Goal: Transaction & Acquisition: Purchase product/service

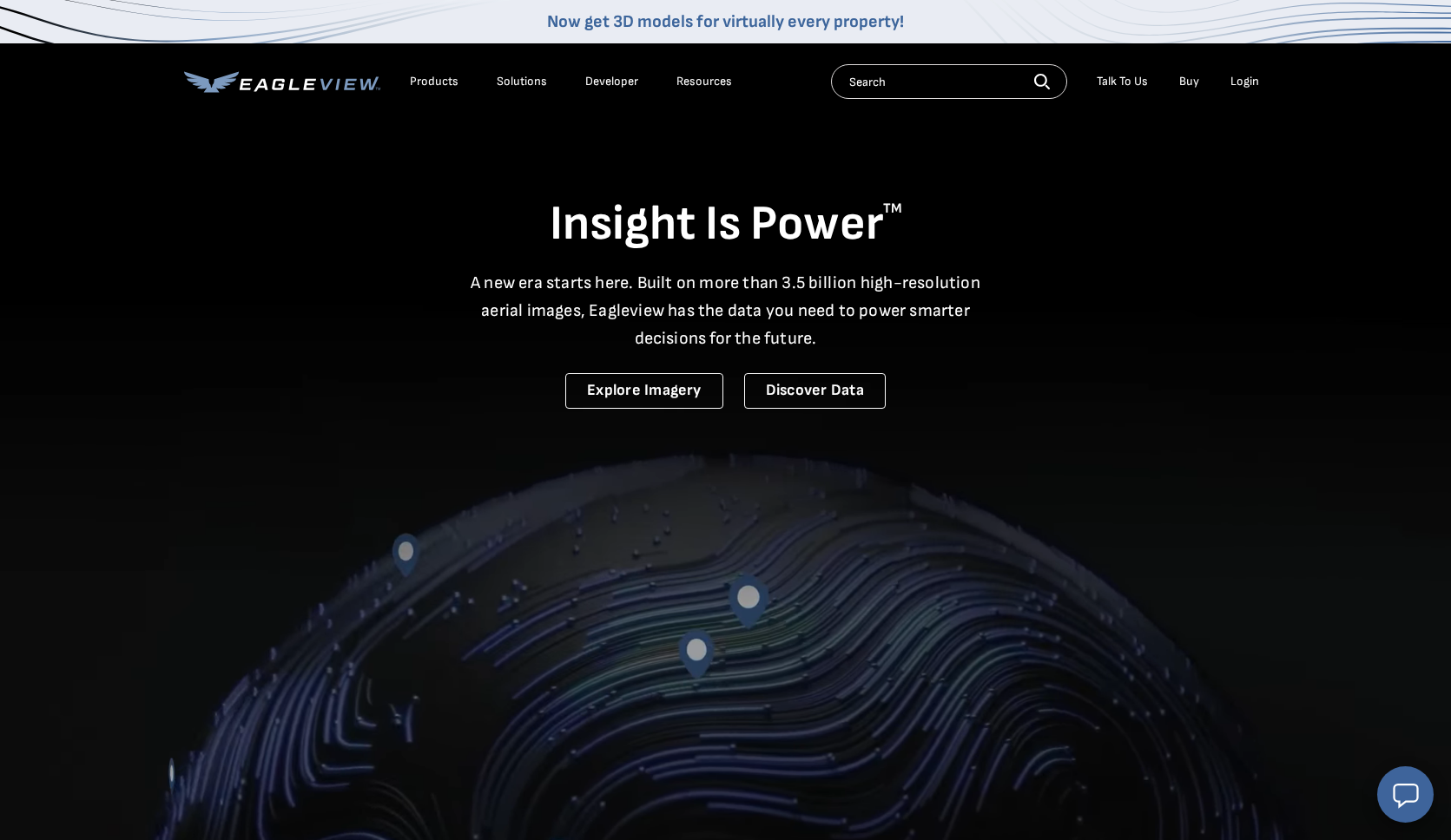
click at [1243, 82] on div "Login" at bounding box center [1244, 81] width 29 height 16
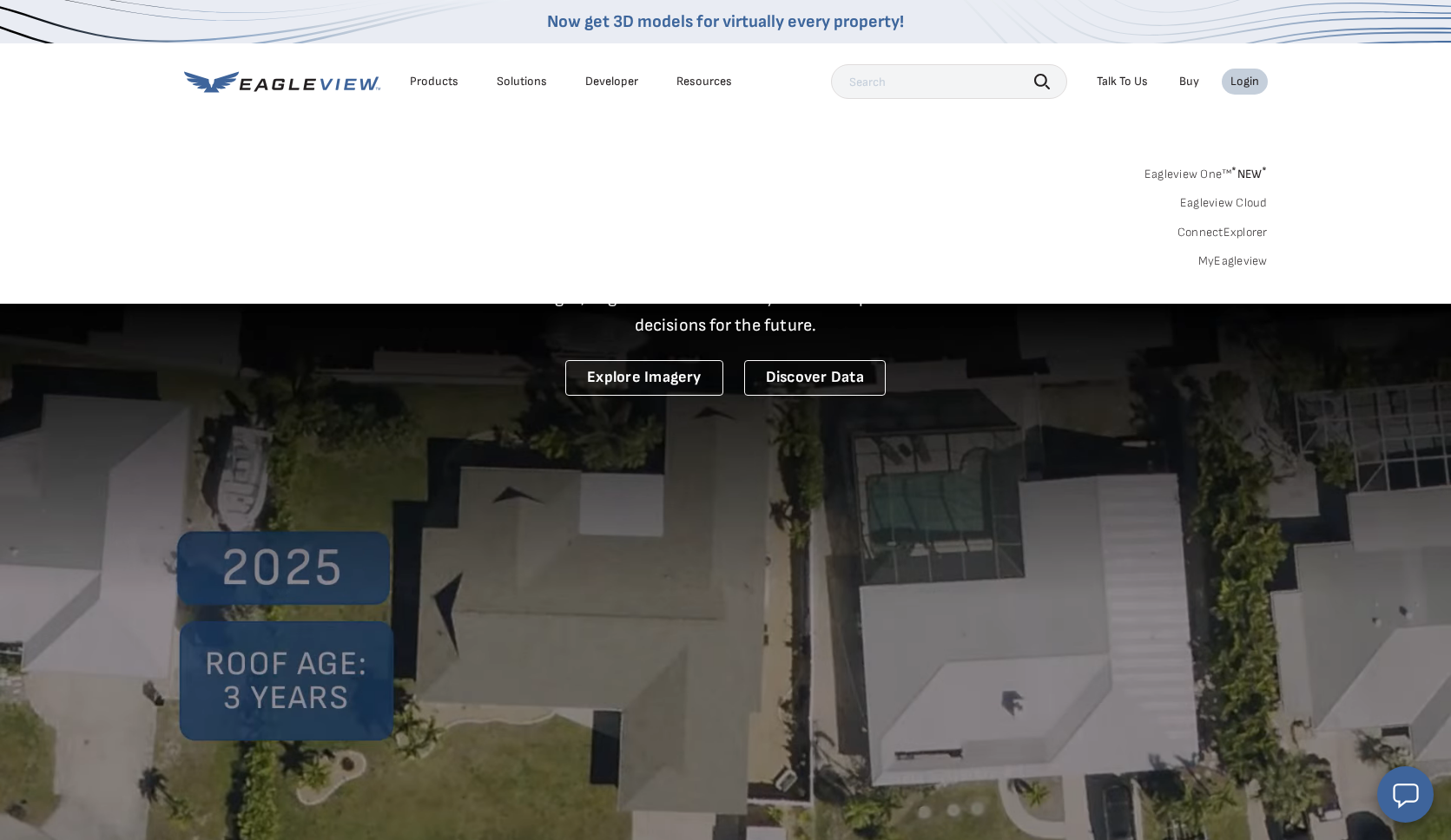
scroll to position [15, 1]
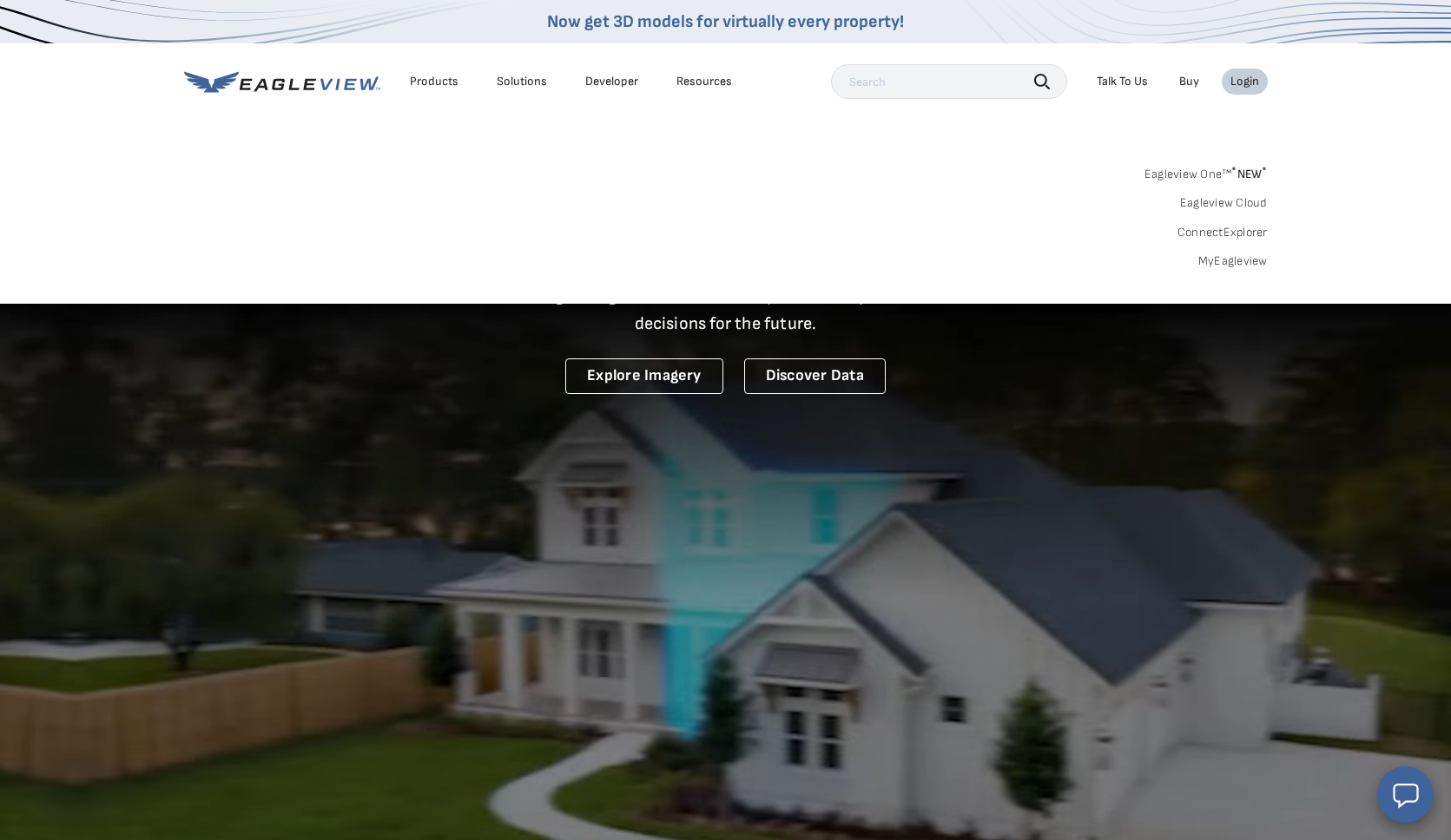
click at [1219, 258] on link "MyEagleview" at bounding box center [1233, 261] width 69 height 16
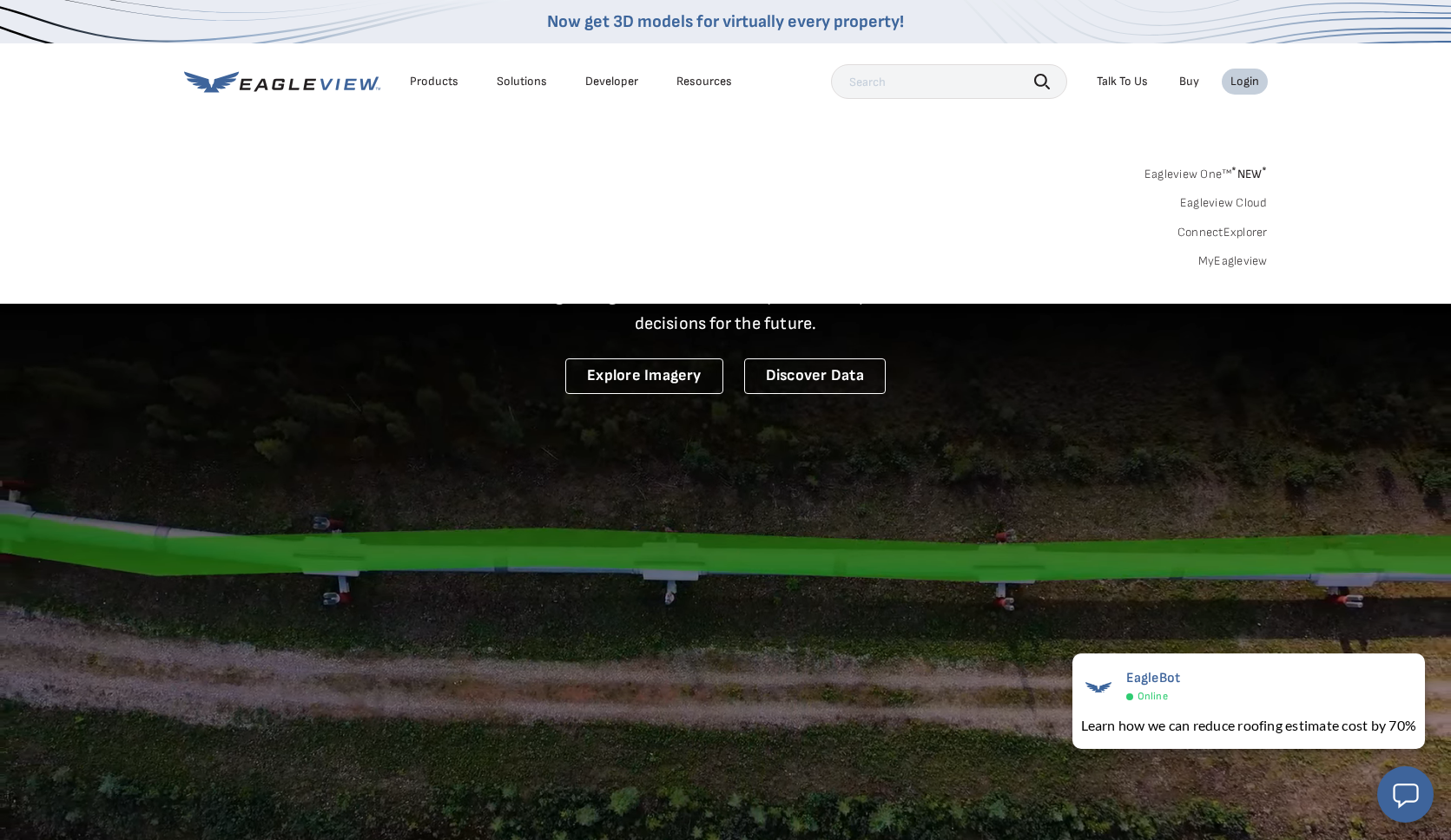
scroll to position [17, 1]
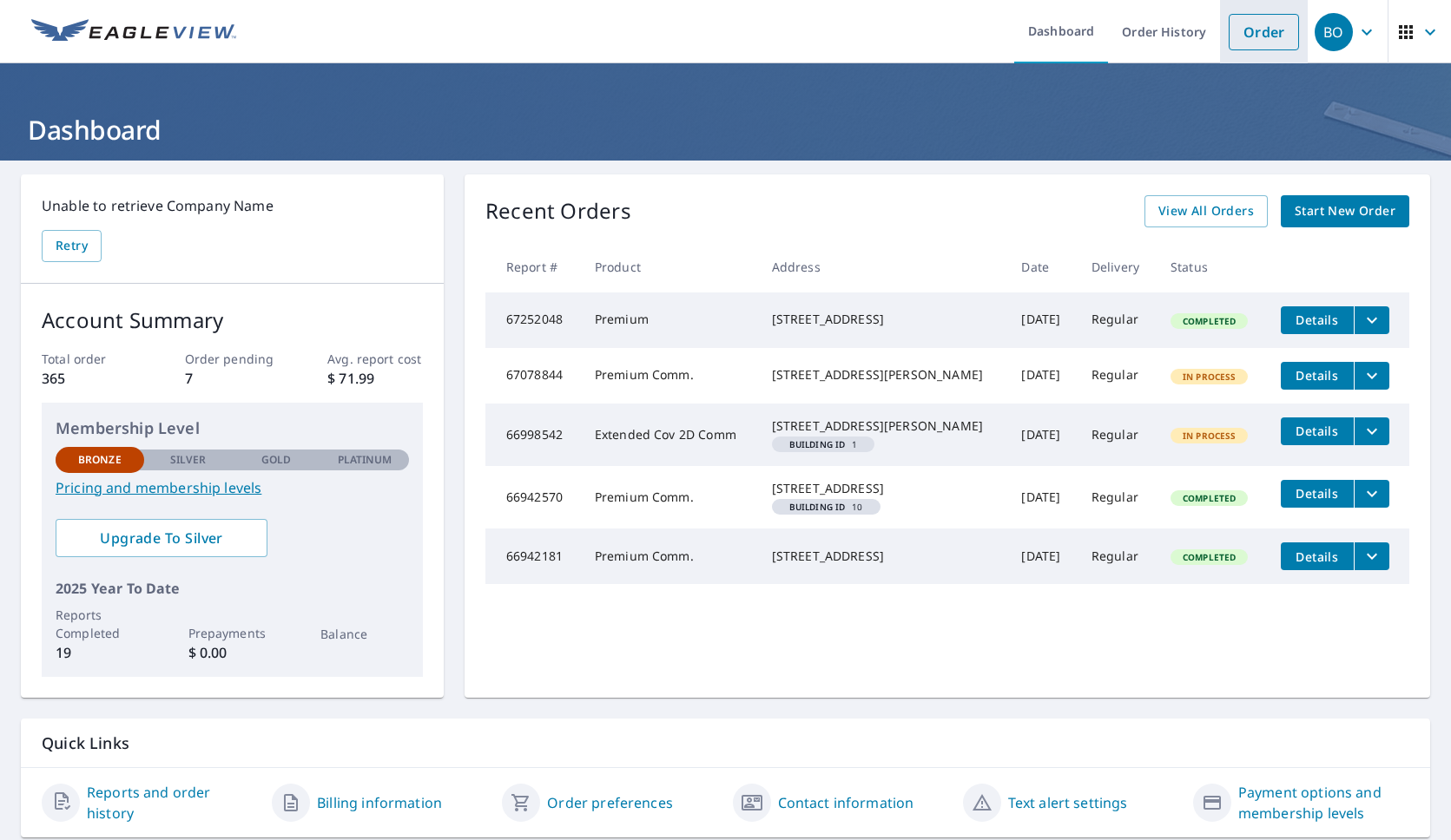
click at [1263, 30] on link "Order" at bounding box center [1263, 32] width 70 height 36
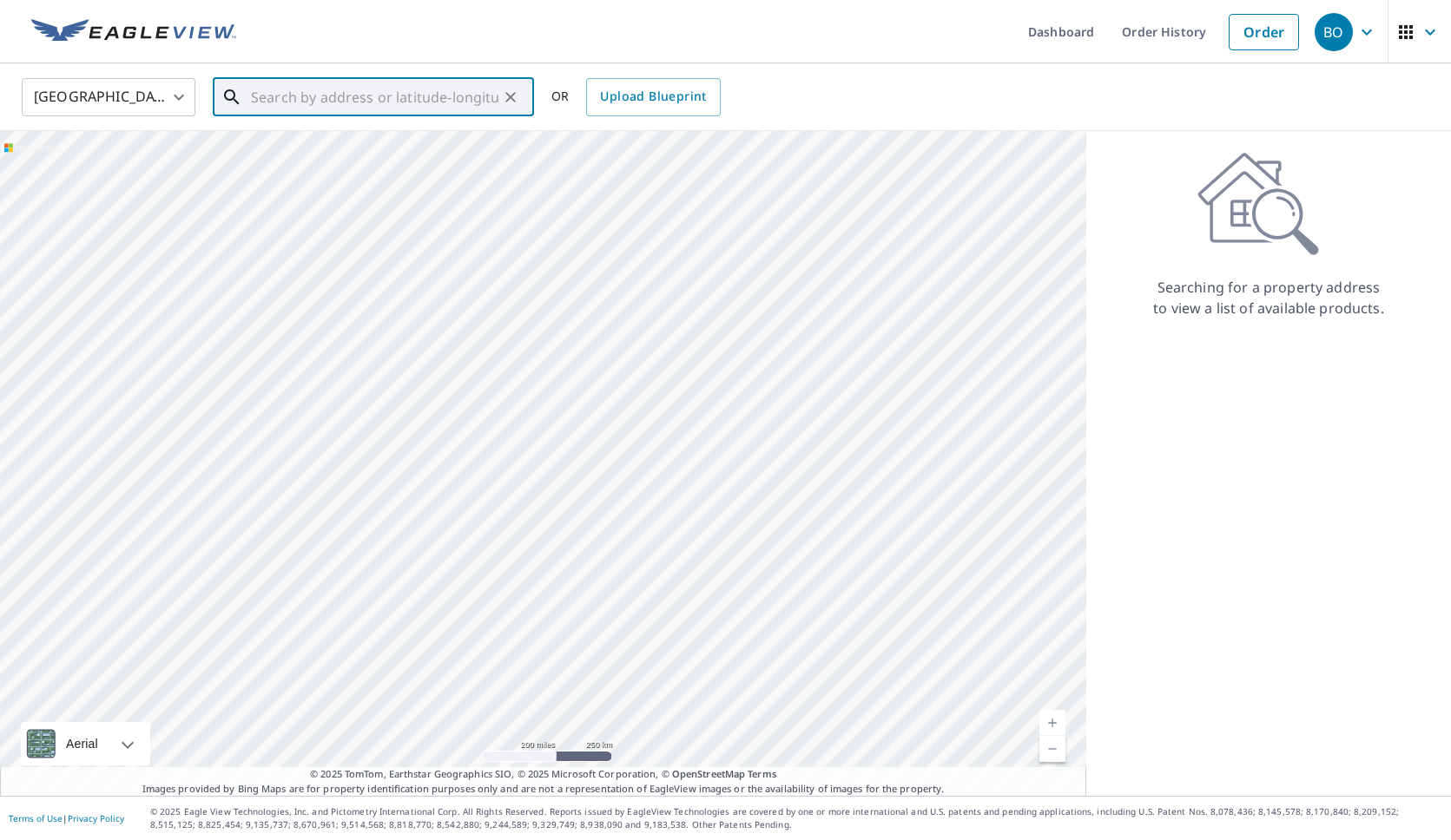
click at [287, 92] on input "text" at bounding box center [374, 97] width 247 height 48
click at [293, 140] on span "[STREET_ADDRESS]" at bounding box center [383, 147] width 272 height 21
type input "[STREET_ADDRESS]"
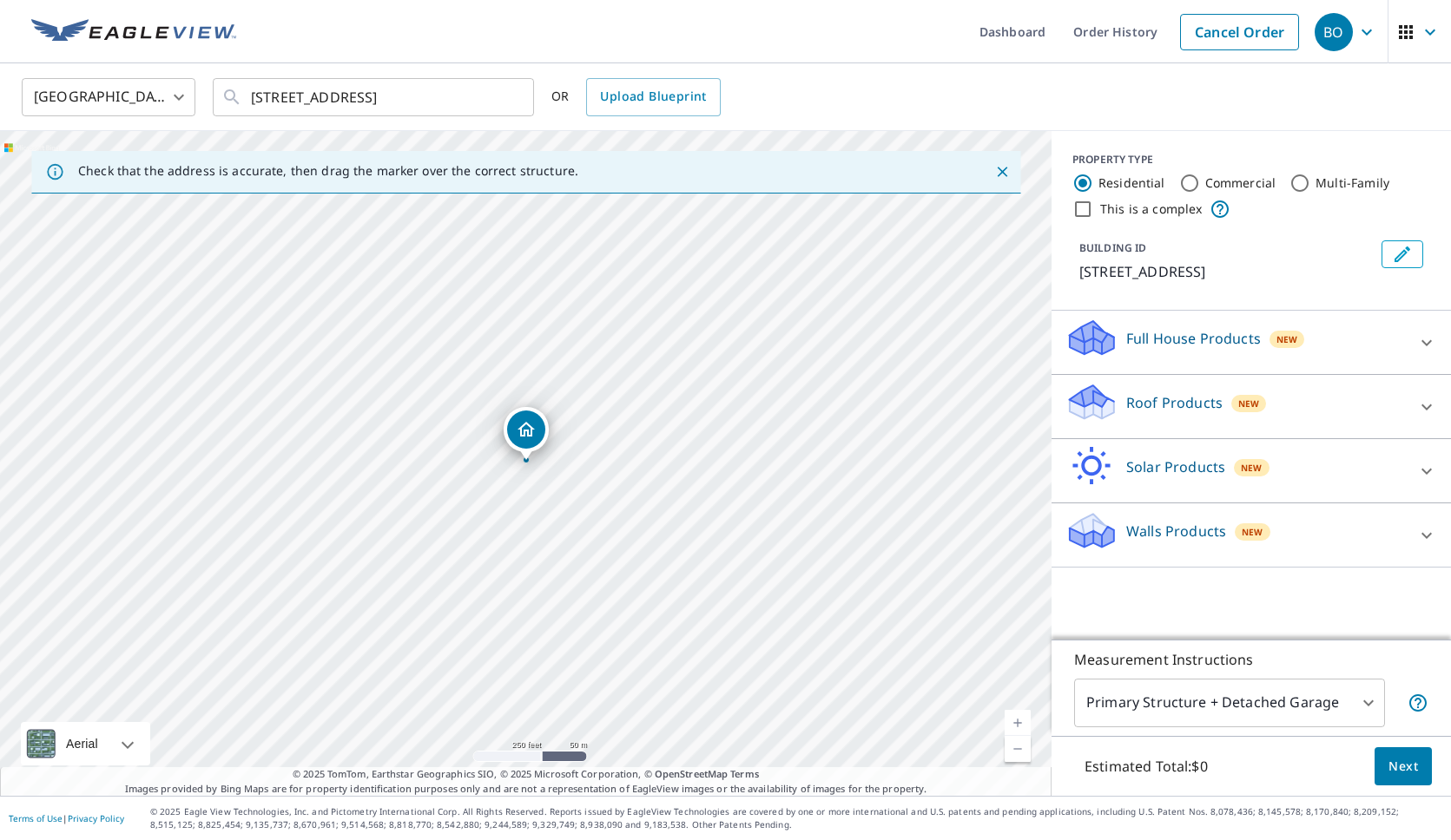
click at [1154, 398] on p "Roof Products" at bounding box center [1173, 403] width 96 height 21
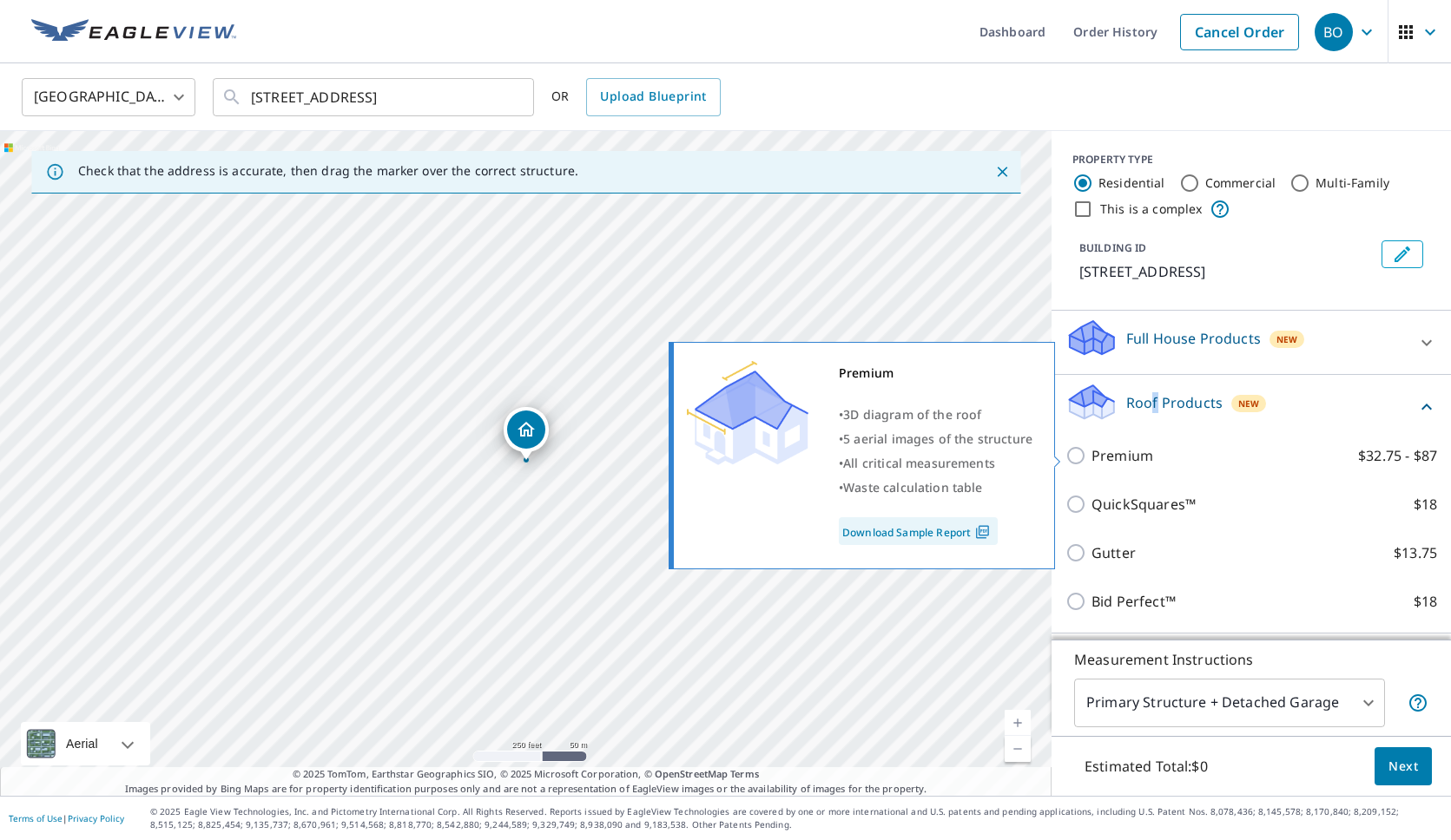
click at [1075, 453] on input "Premium $32.75 - $87" at bounding box center [1078, 456] width 26 height 21
checkbox input "true"
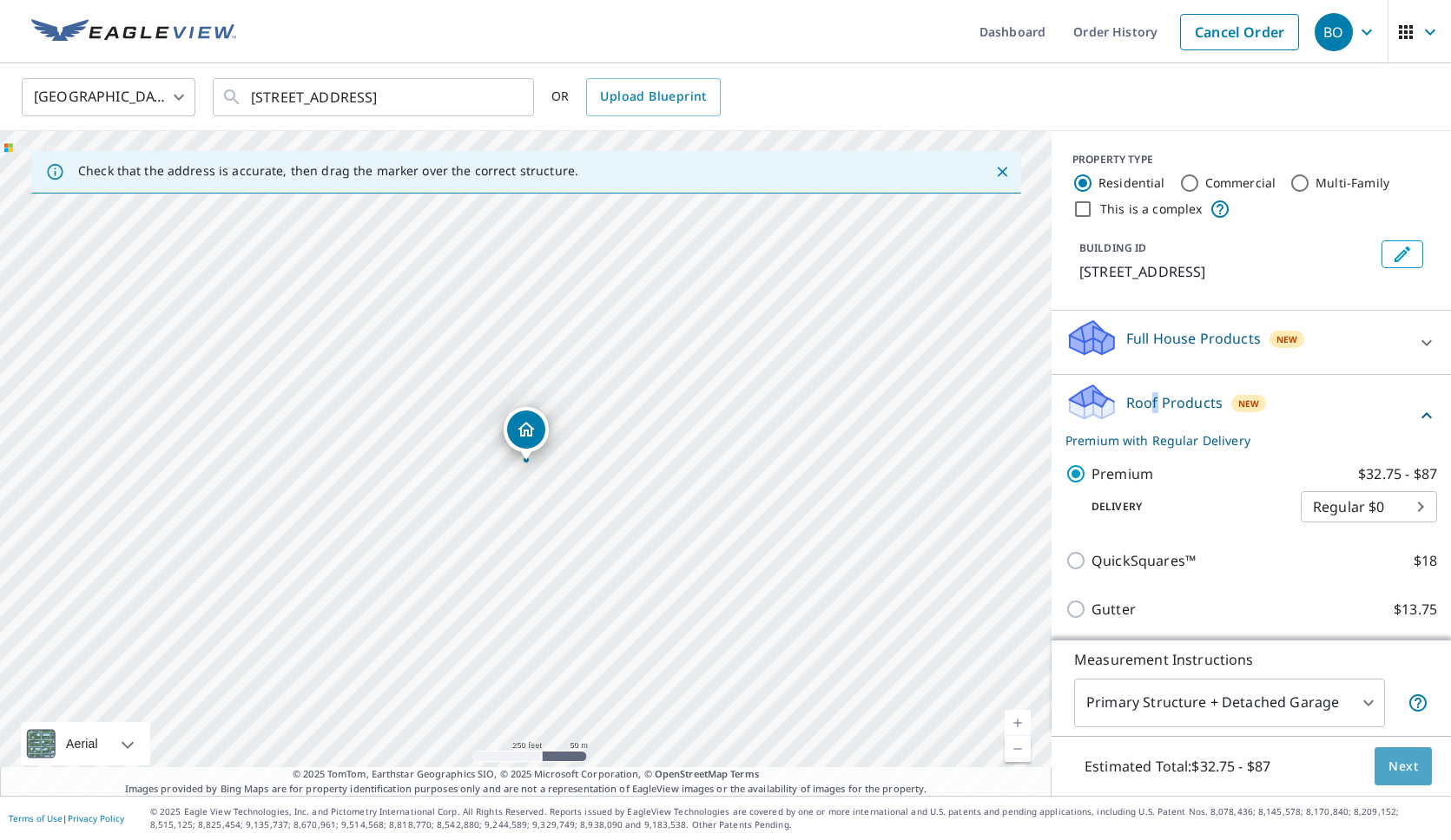
click at [1395, 772] on span "Next" at bounding box center [1403, 766] width 30 height 21
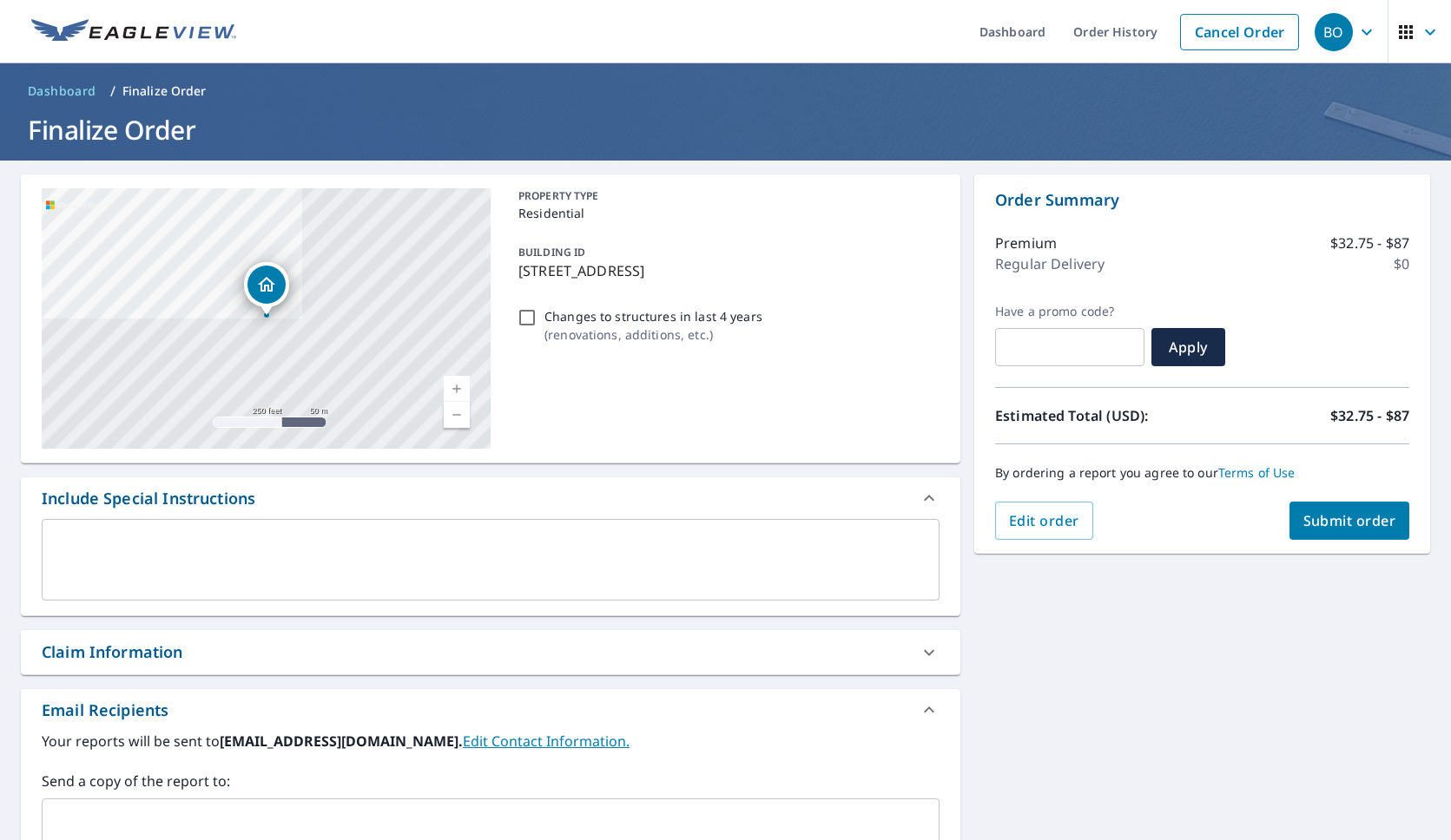
click at [1343, 522] on span "Submit order" at bounding box center [1349, 520] width 93 height 19
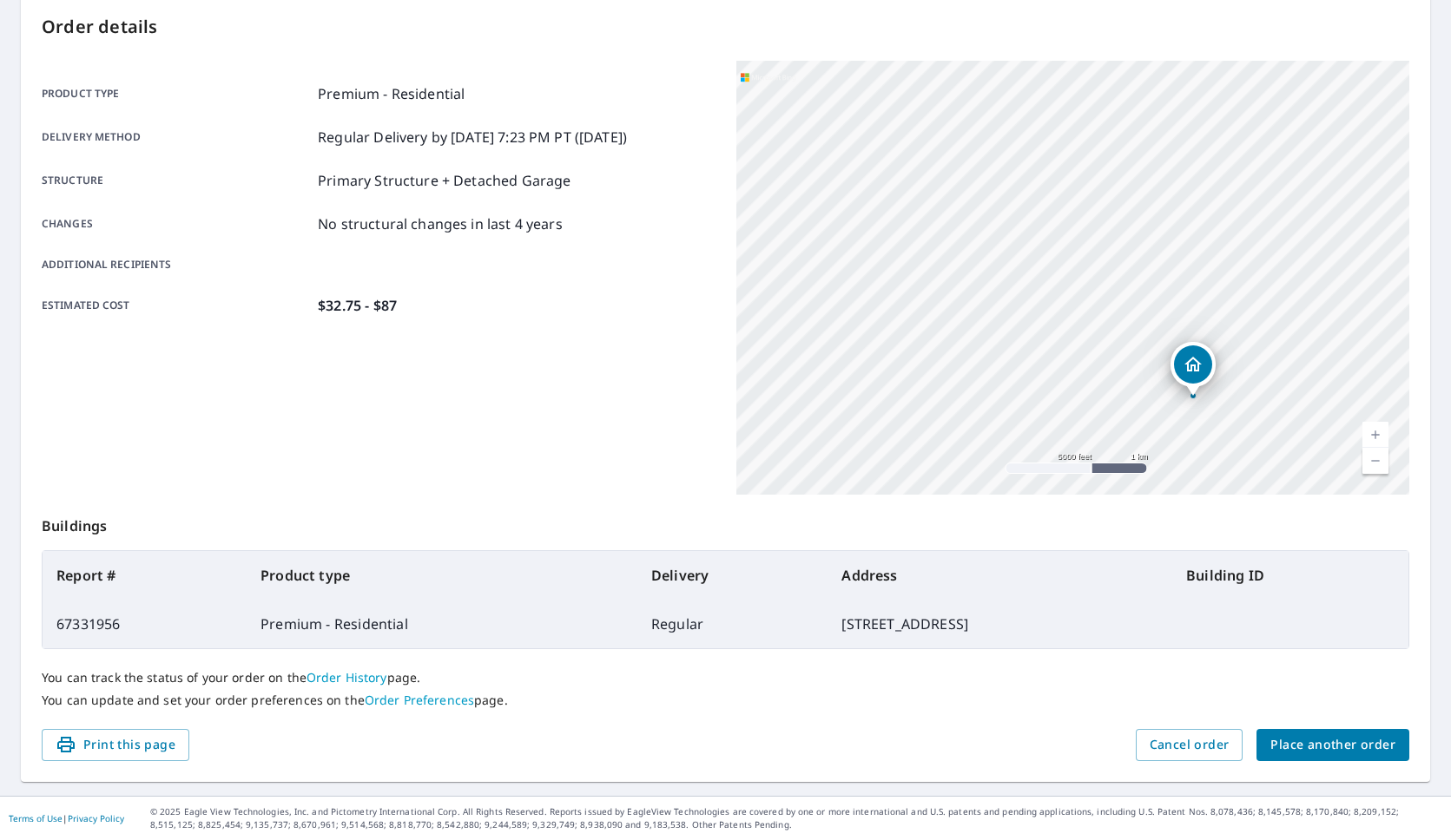
scroll to position [181, 0]
